Goal: Check status

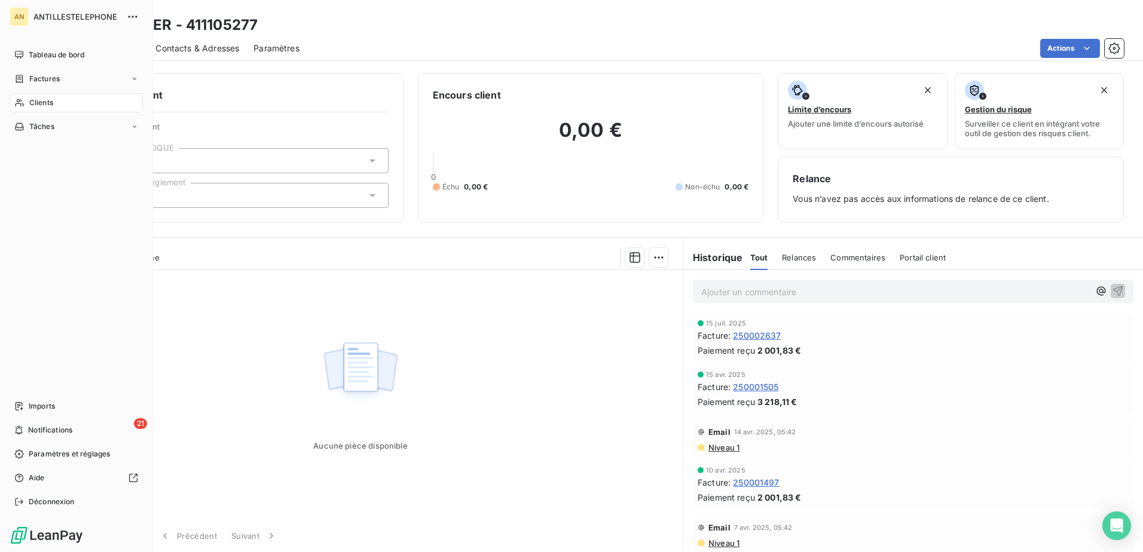
click at [26, 96] on div "Clients" at bounding box center [76, 102] width 133 height 19
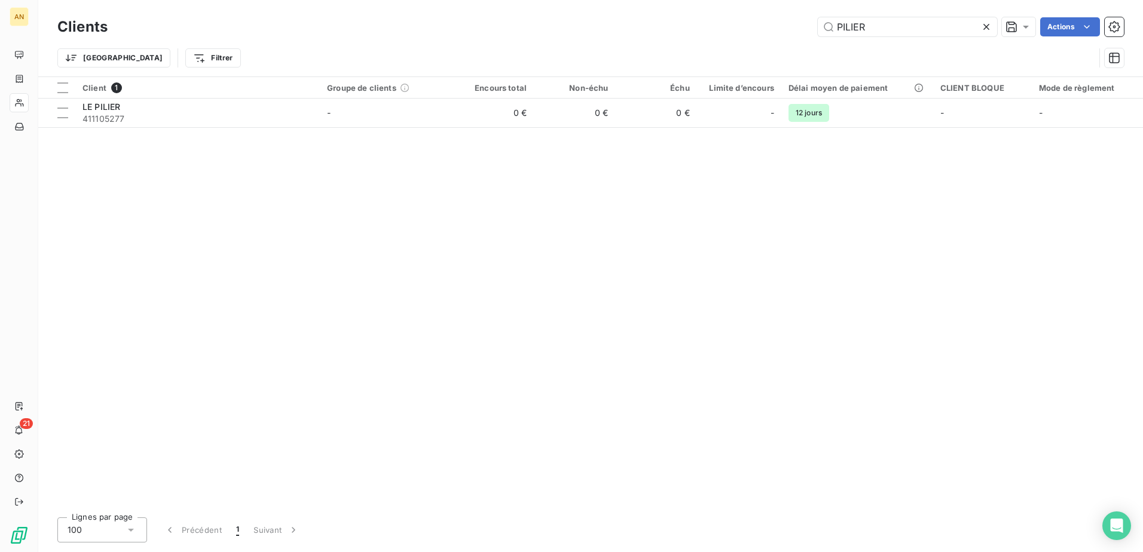
drag, startPoint x: 896, startPoint y: 25, endPoint x: 797, endPoint y: 23, distance: 98.7
click at [797, 23] on div "PILIER Actions" at bounding box center [623, 26] width 1002 height 19
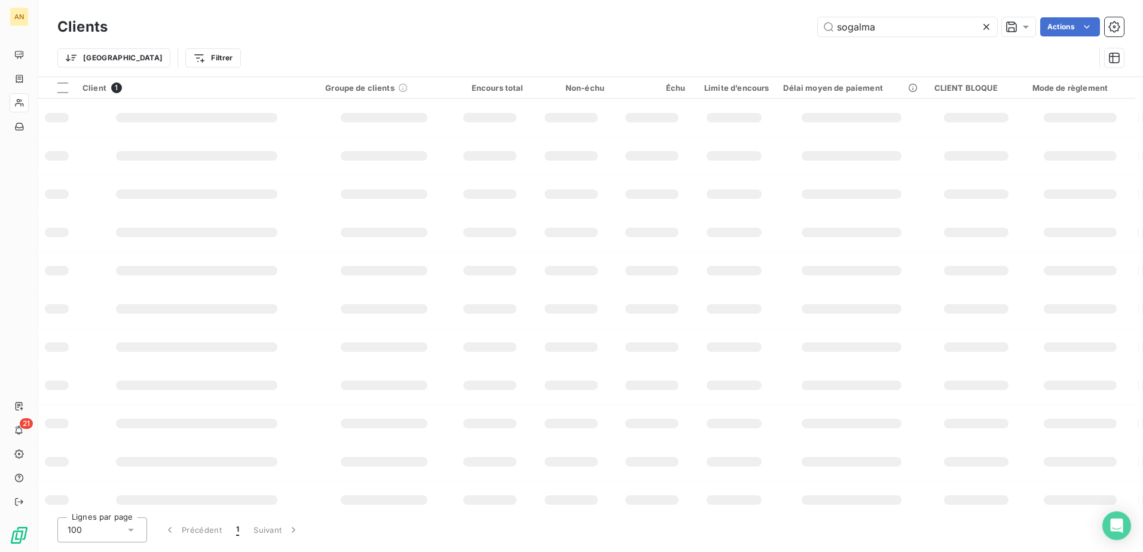
type input "sogalma"
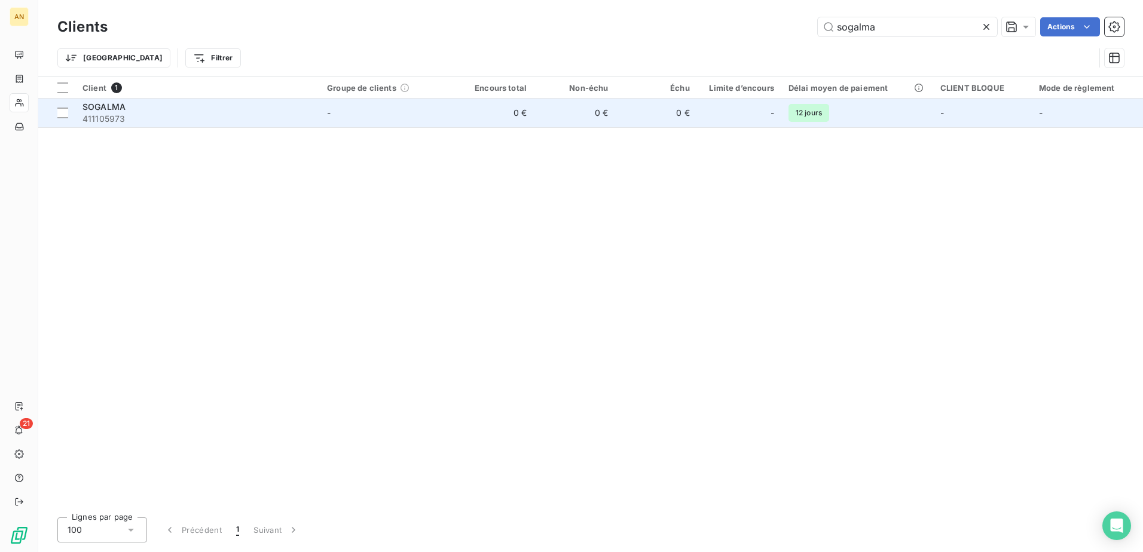
click at [629, 119] on td "0 €" at bounding box center [655, 113] width 81 height 29
